Goal: Participate in discussion: Engage in conversation with other users on a specific topic

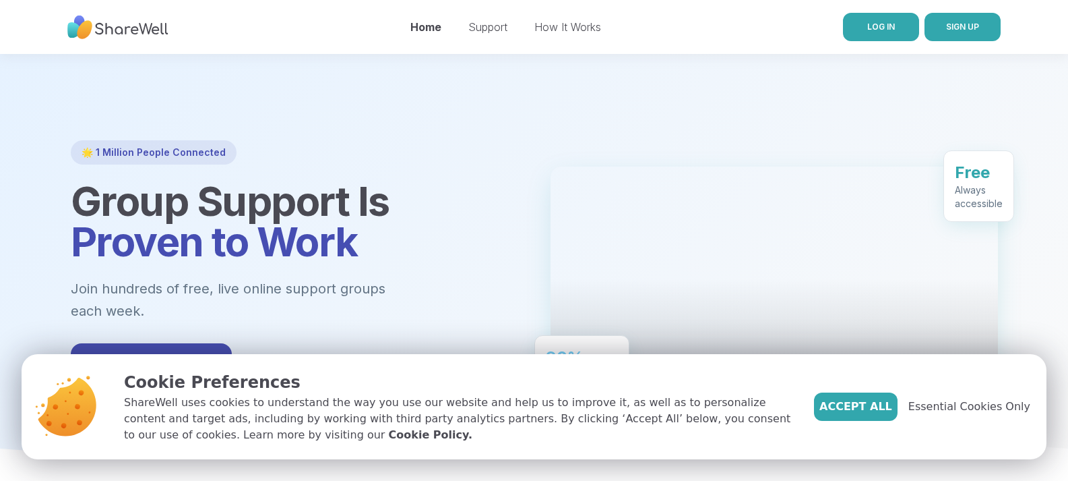
click at [872, 35] on link "LOG IN" at bounding box center [881, 27] width 76 height 28
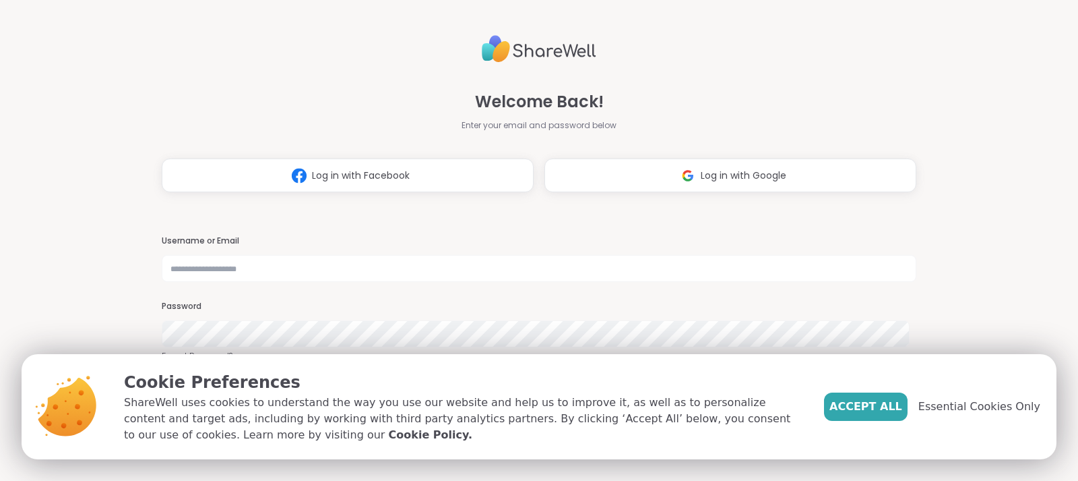
click at [881, 403] on span "Accept All" at bounding box center [866, 406] width 73 height 16
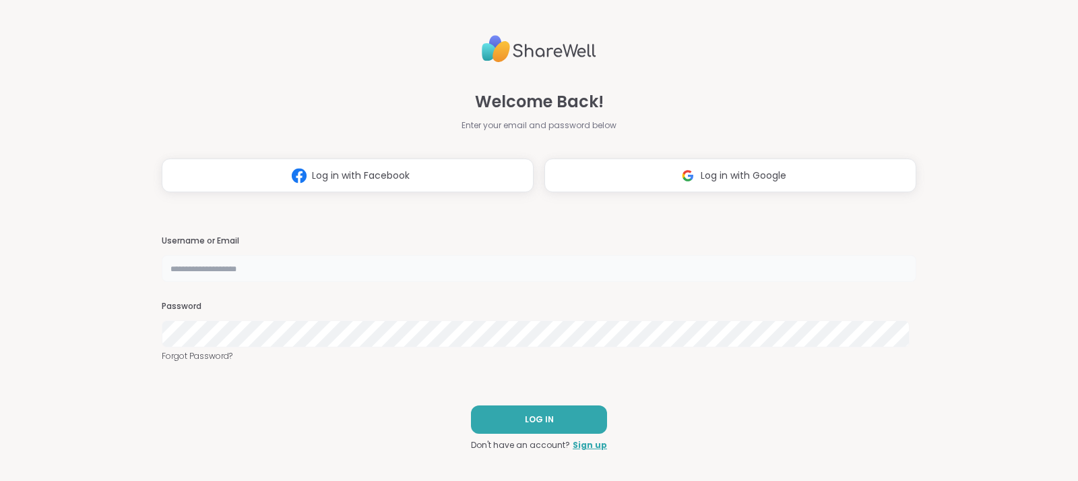
click at [362, 260] on input "text" at bounding box center [539, 268] width 755 height 27
click at [353, 286] on div "Username or Email Password Forgot Password?" at bounding box center [539, 298] width 755 height 127
click at [346, 276] on input "text" at bounding box center [539, 268] width 755 height 27
click at [290, 265] on input "text" at bounding box center [539, 268] width 755 height 27
paste input "**********"
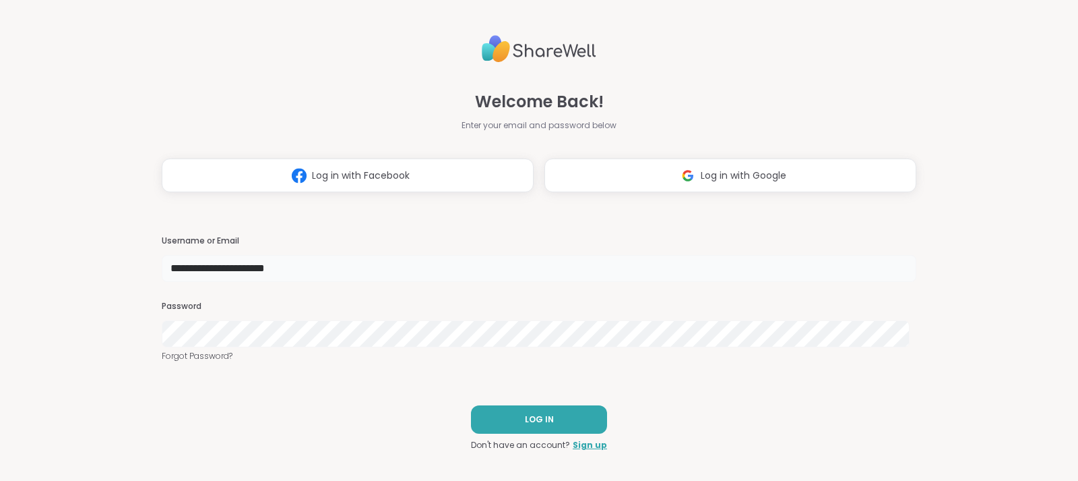
type input "**********"
click at [528, 417] on span "LOG IN" at bounding box center [539, 419] width 29 height 12
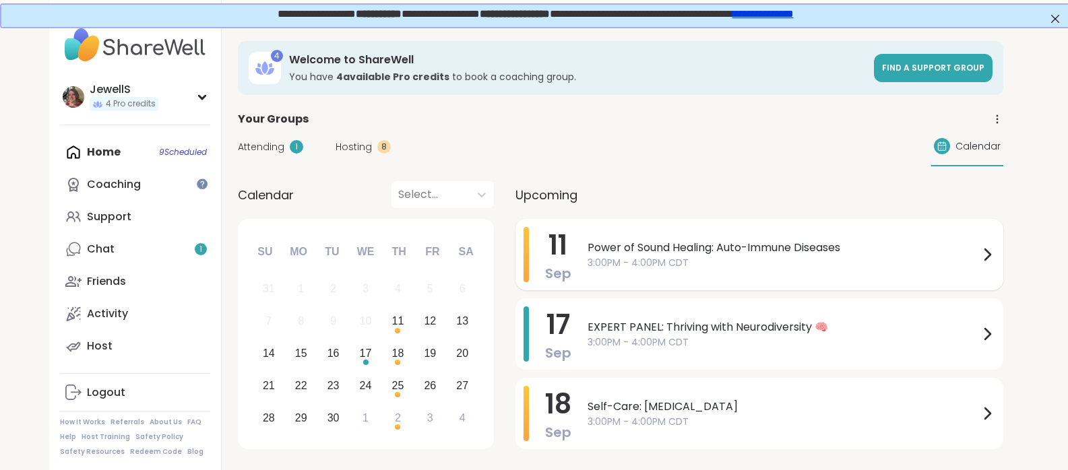
click at [799, 247] on span "Power of Sound Healing: Auto-Immune Diseases" at bounding box center [784, 248] width 392 height 16
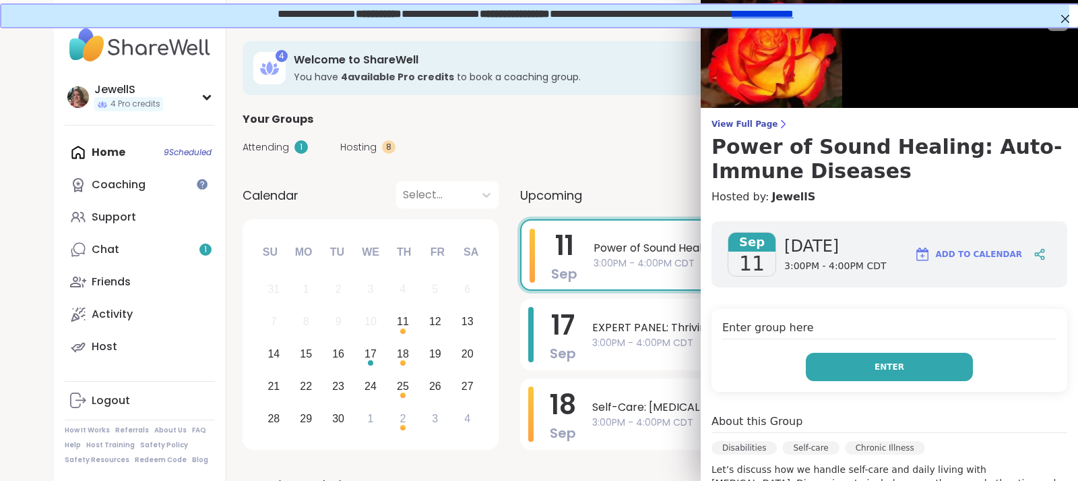
click at [853, 367] on button "Enter" at bounding box center [889, 367] width 167 height 28
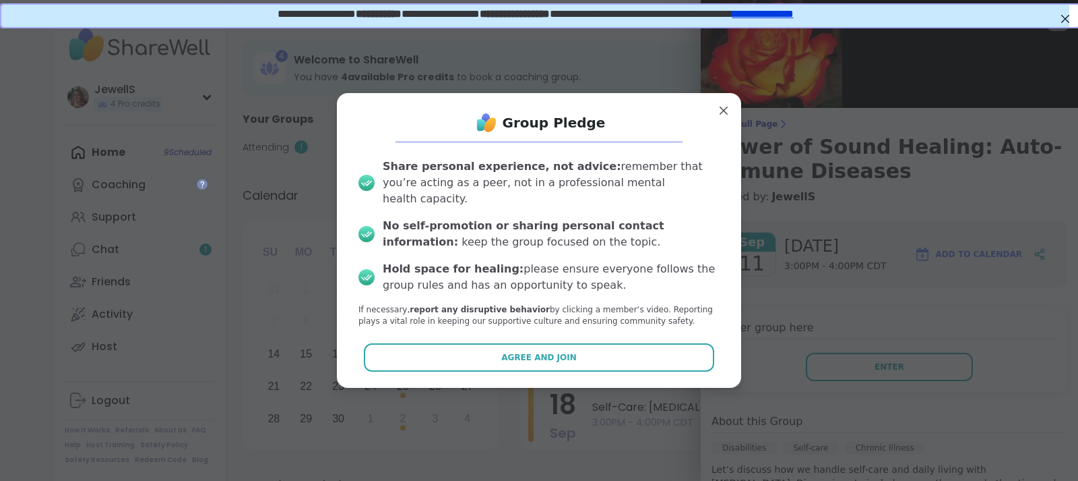
click at [622, 348] on button "Agree and Join" at bounding box center [539, 357] width 351 height 28
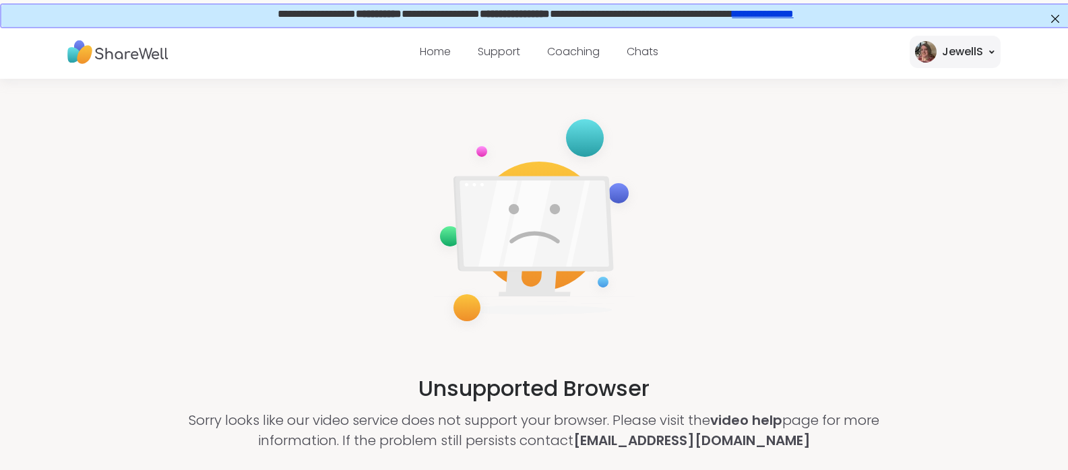
click at [729, 259] on div "Unsupported Browser Sorry looks like our video service does not support your br…" at bounding box center [534, 280] width 1068 height 403
click at [361, 199] on div "Unsupported Browser Sorry looks like our video service does not support your br…" at bounding box center [534, 280] width 1068 height 403
click at [778, 107] on div "Unsupported Browser Sorry looks like our video service does not support your br…" at bounding box center [534, 280] width 1068 height 403
